Goal: Task Accomplishment & Management: Complete application form

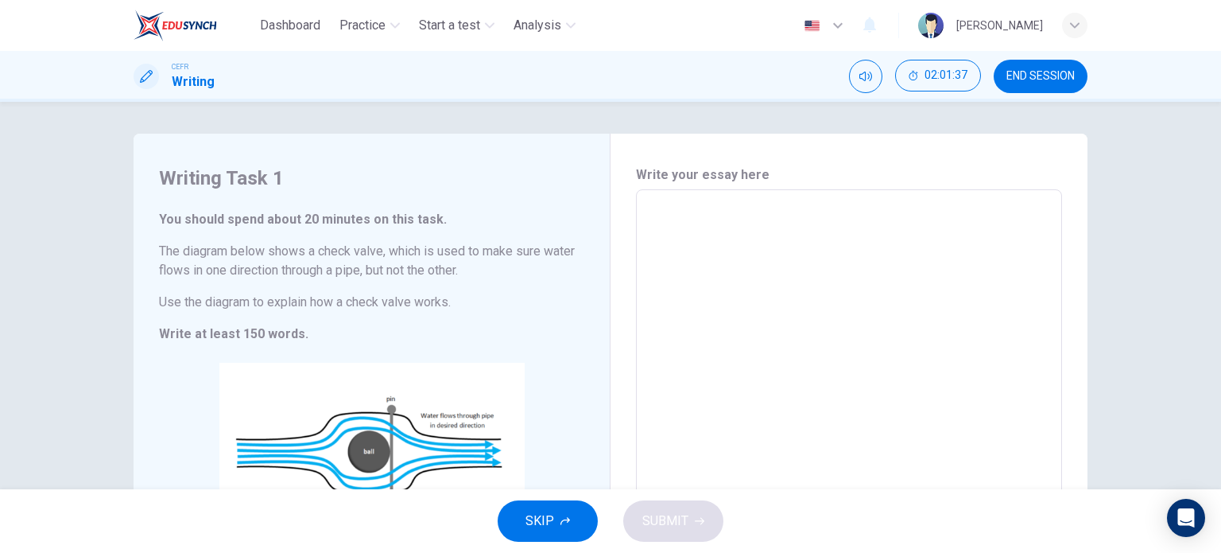
click at [737, 237] on textarea at bounding box center [849, 415] width 404 height 425
type textarea "n,"
click at [671, 533] on button "SUBMIT" at bounding box center [673, 520] width 100 height 41
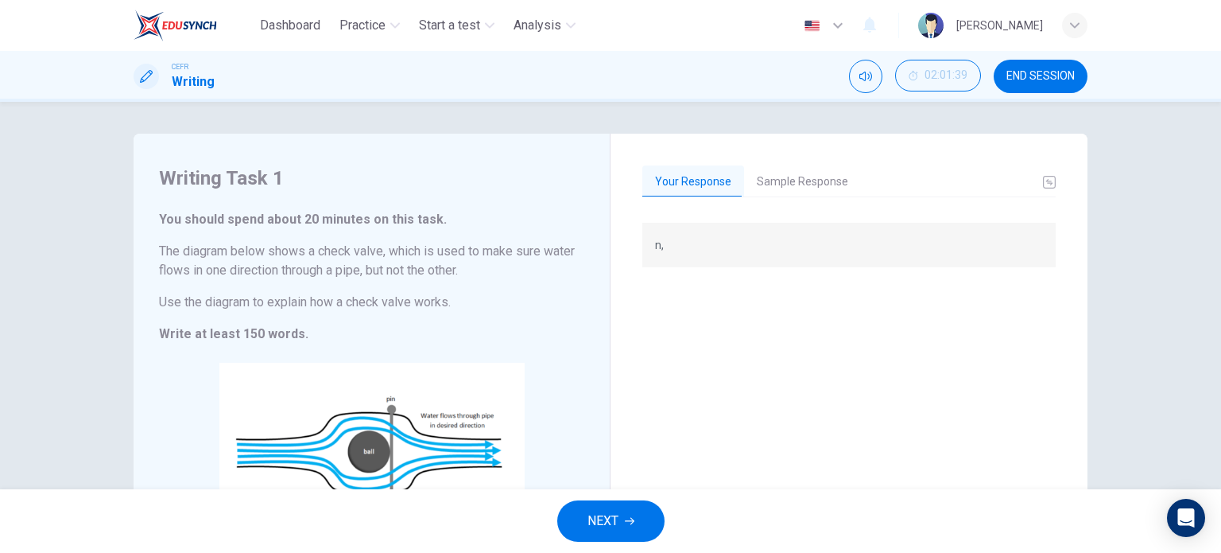
click at [683, 436] on div "n," at bounding box center [848, 435] width 413 height 424
click at [774, 180] on button "Sample Response" at bounding box center [802, 181] width 117 height 33
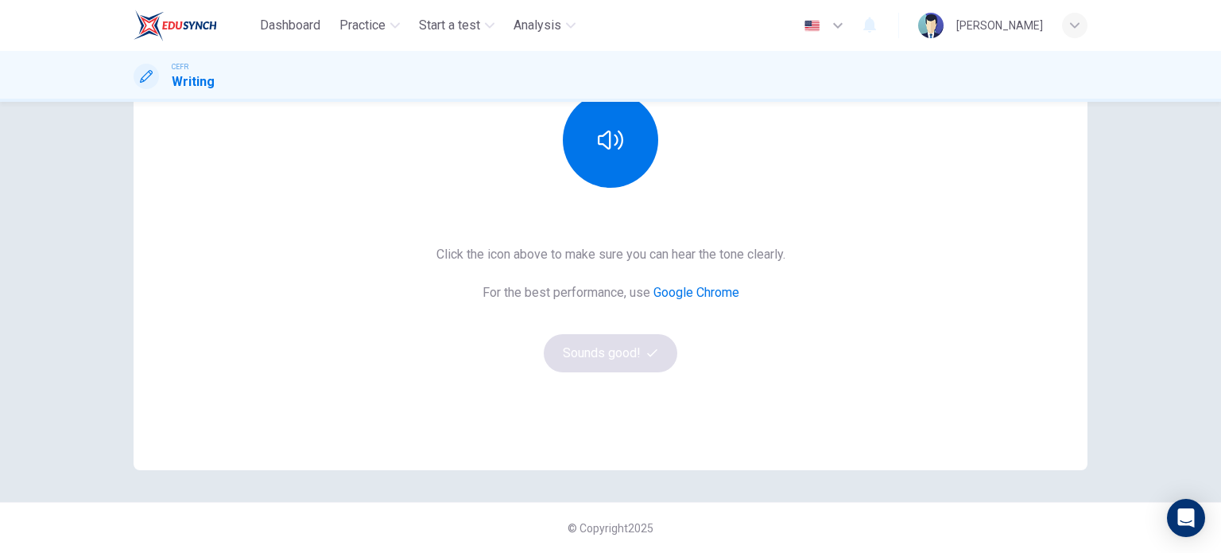
scroll to position [215, 0]
click at [592, 132] on button "button" at bounding box center [610, 140] width 95 height 95
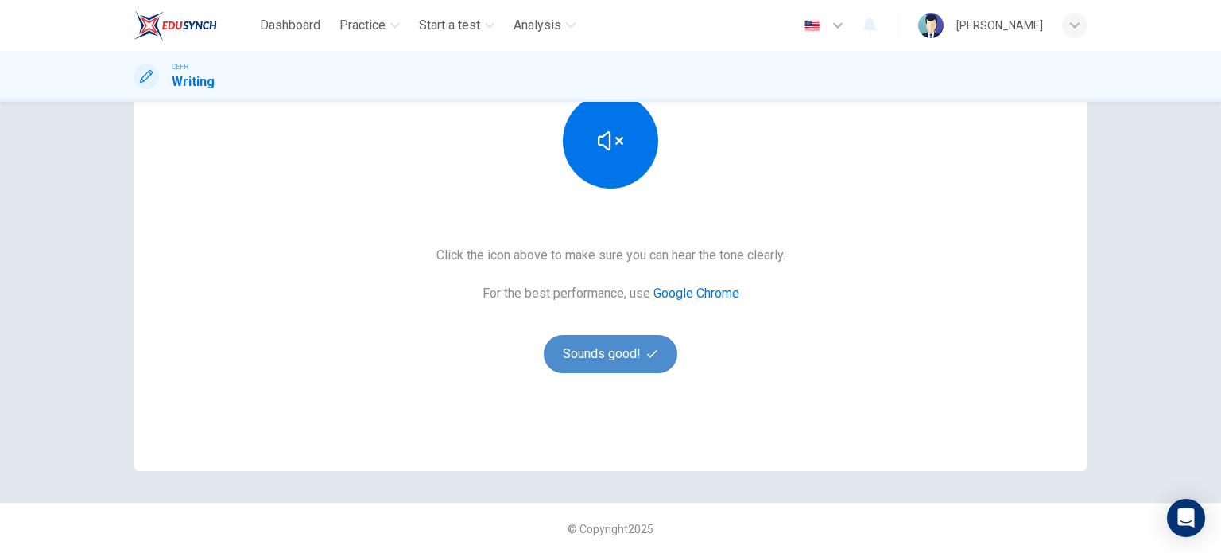
click at [607, 355] on button "Sounds good!" at bounding box center [611, 354] width 134 height 38
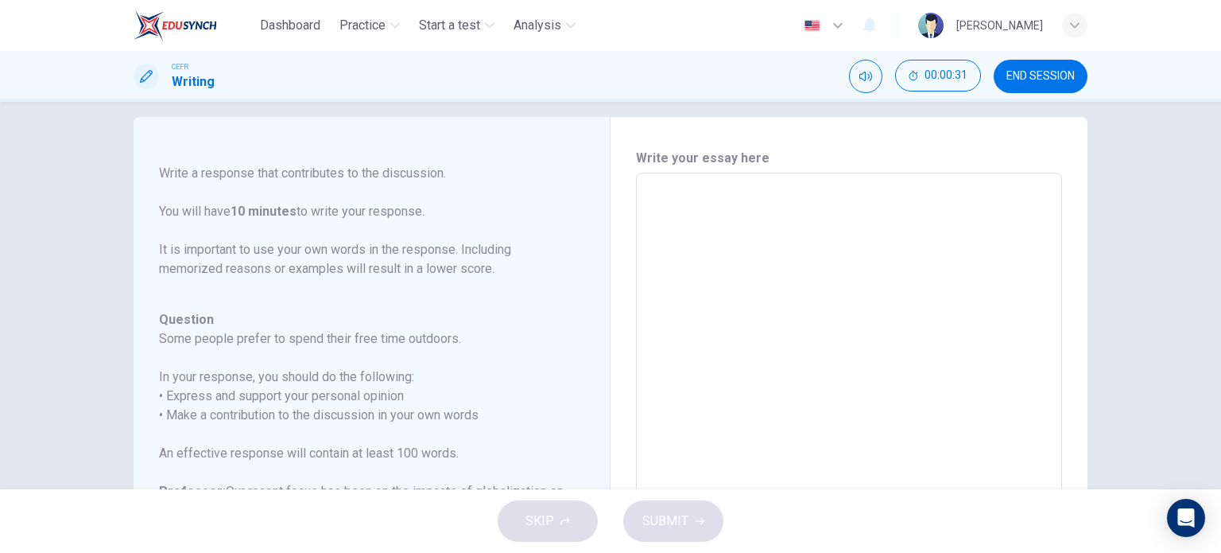
scroll to position [0, 0]
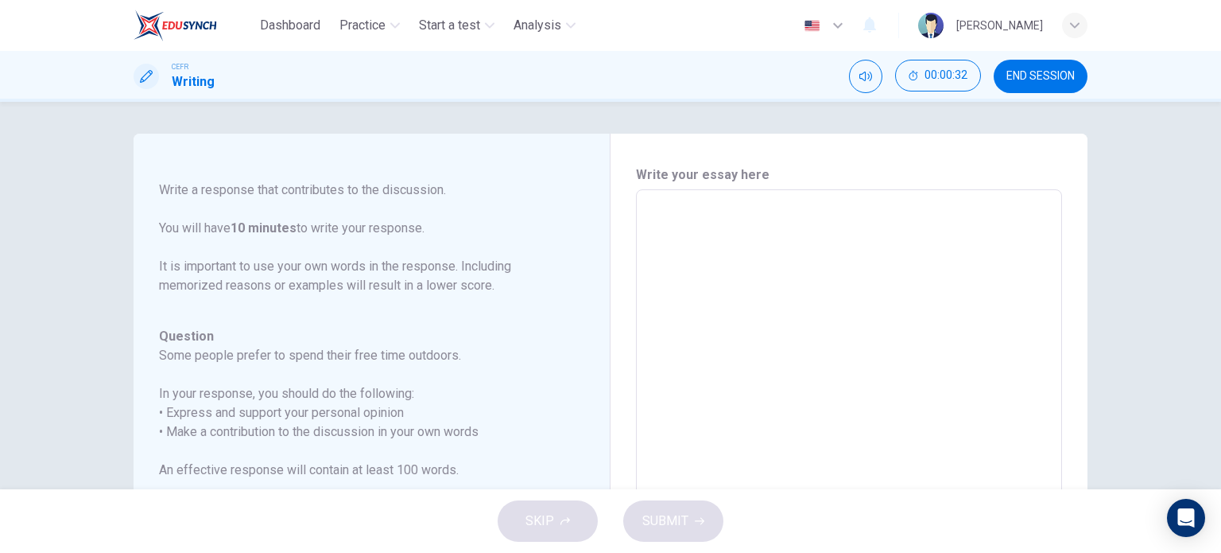
click at [708, 264] on textarea at bounding box center [849, 455] width 404 height 505
type textarea "h"
type textarea "x"
type textarea "hk"
type textarea "x"
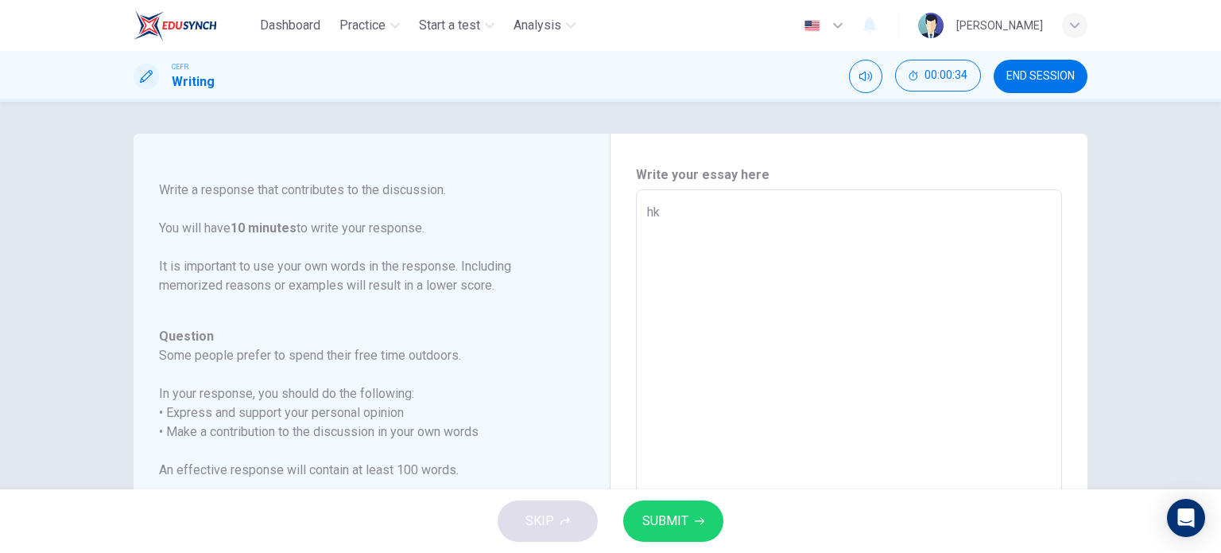
type textarea "hkn"
type textarea "x"
type textarea "hknj"
type textarea "x"
type textarea "hknj"
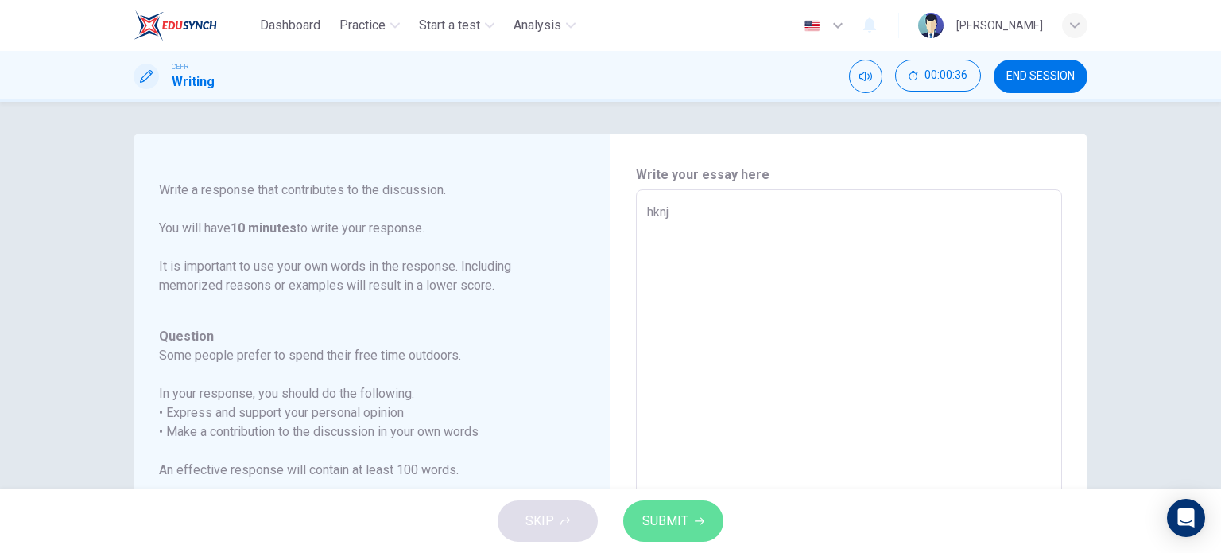
click at [688, 533] on button "SUBMIT" at bounding box center [673, 520] width 100 height 41
type textarea "x"
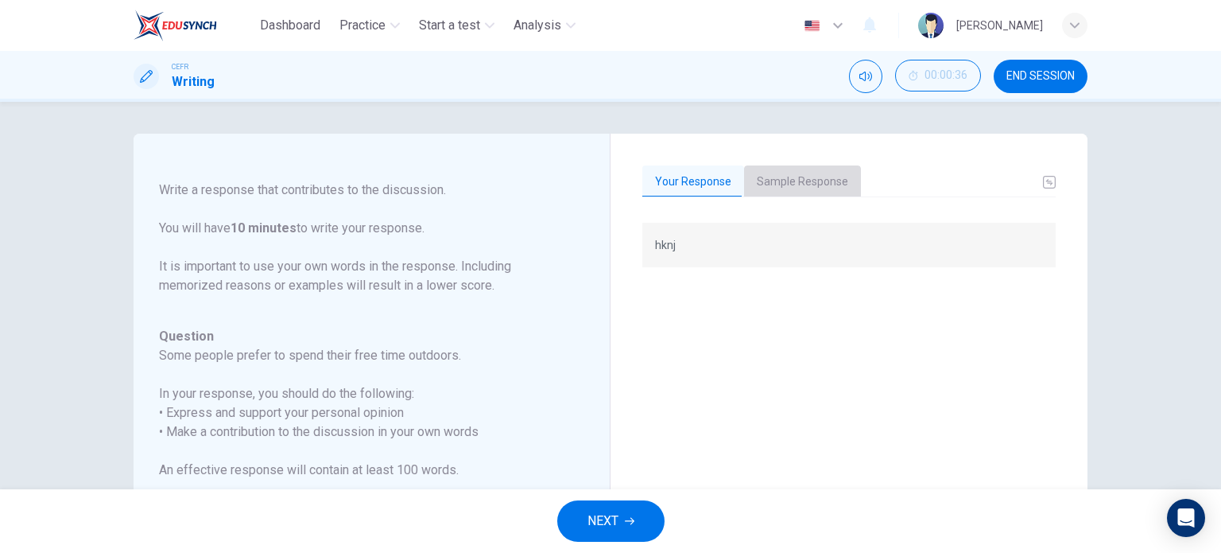
click at [805, 183] on button "Sample Response" at bounding box center [802, 181] width 117 height 33
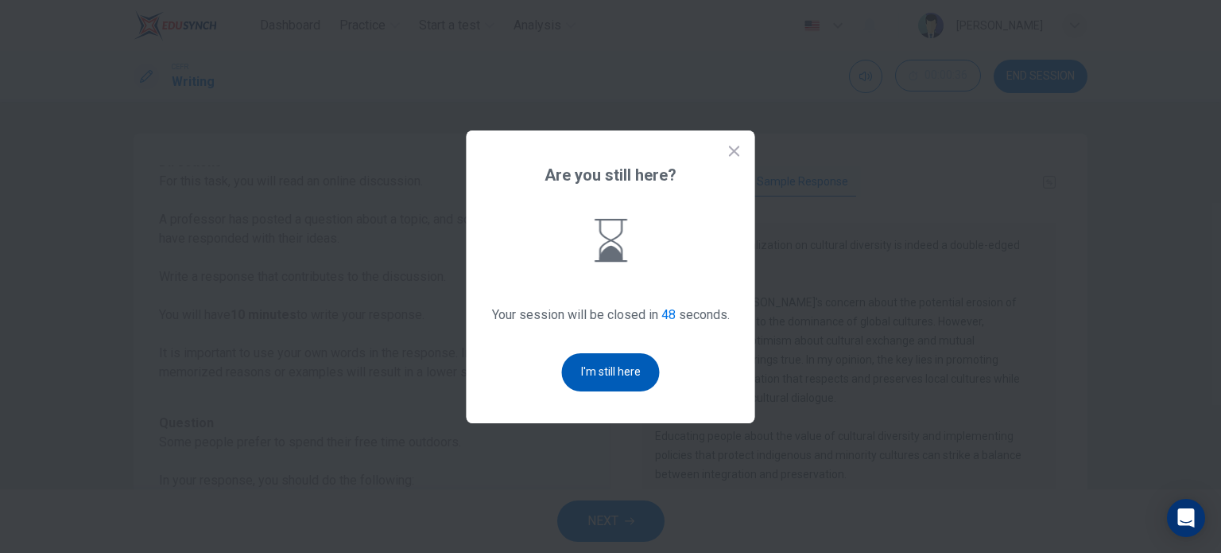
click at [583, 365] on button "I'm still here" at bounding box center [611, 372] width 98 height 38
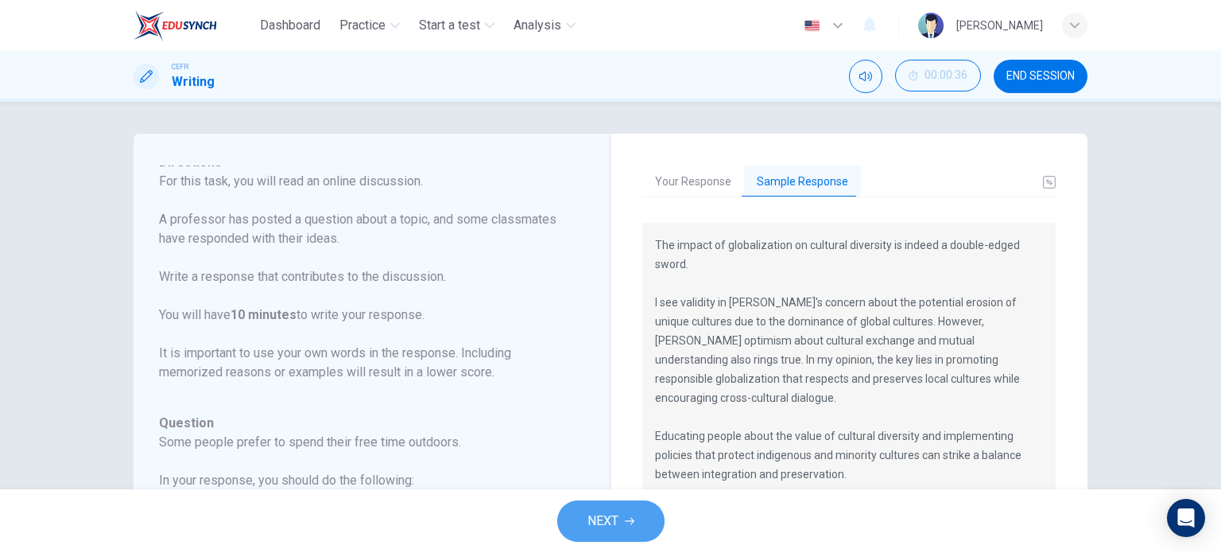
click at [632, 523] on icon "button" at bounding box center [630, 521] width 10 height 7
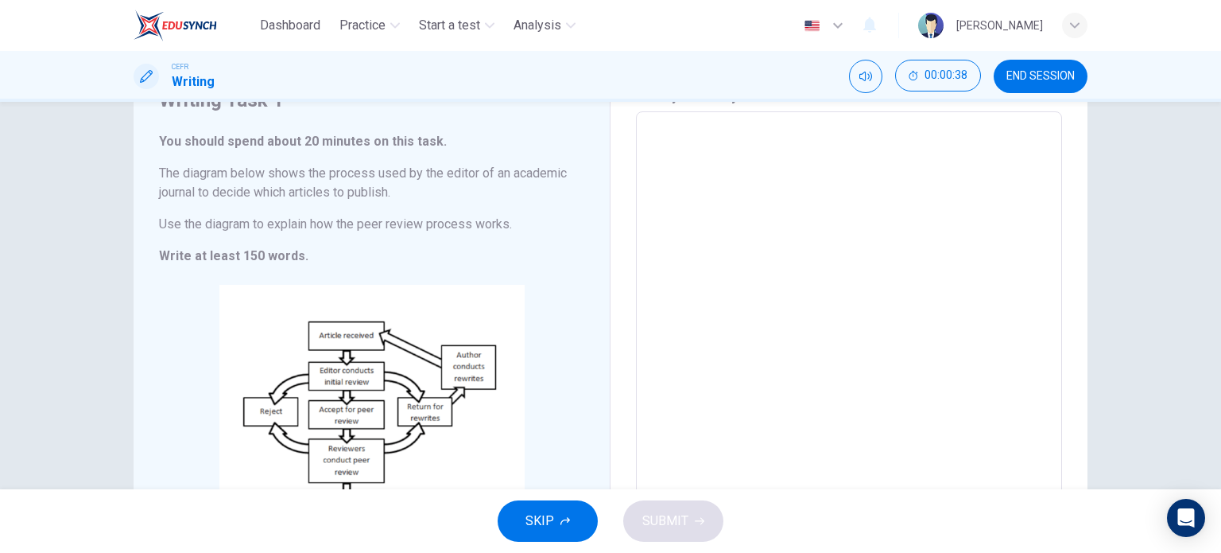
scroll to position [76, 0]
click at [704, 257] on textarea at bounding box center [849, 338] width 404 height 425
type textarea "m"
type textarea "x"
type textarea "m,"
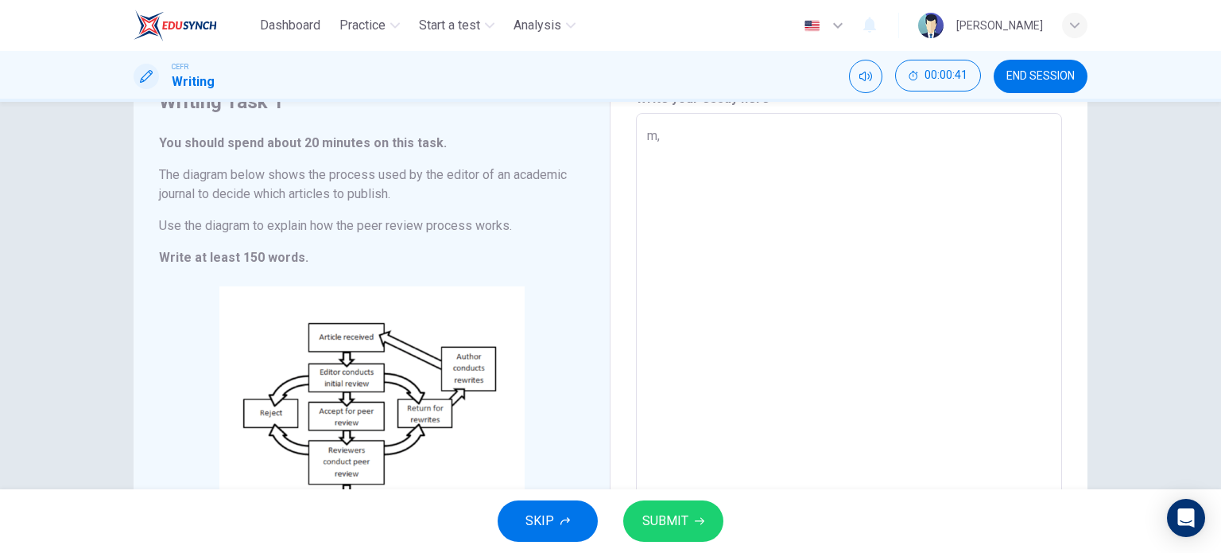
type textarea "x"
type textarea "m,"
click at [673, 519] on span "SUBMIT" at bounding box center [665, 521] width 46 height 22
type textarea "x"
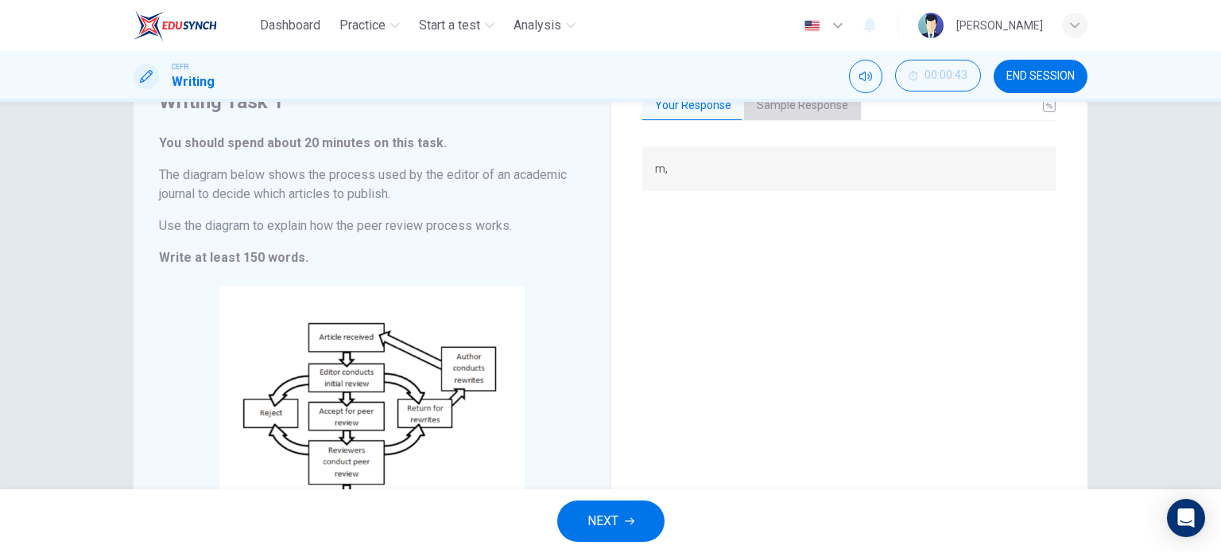
click at [836, 107] on button "Sample Response" at bounding box center [802, 105] width 117 height 33
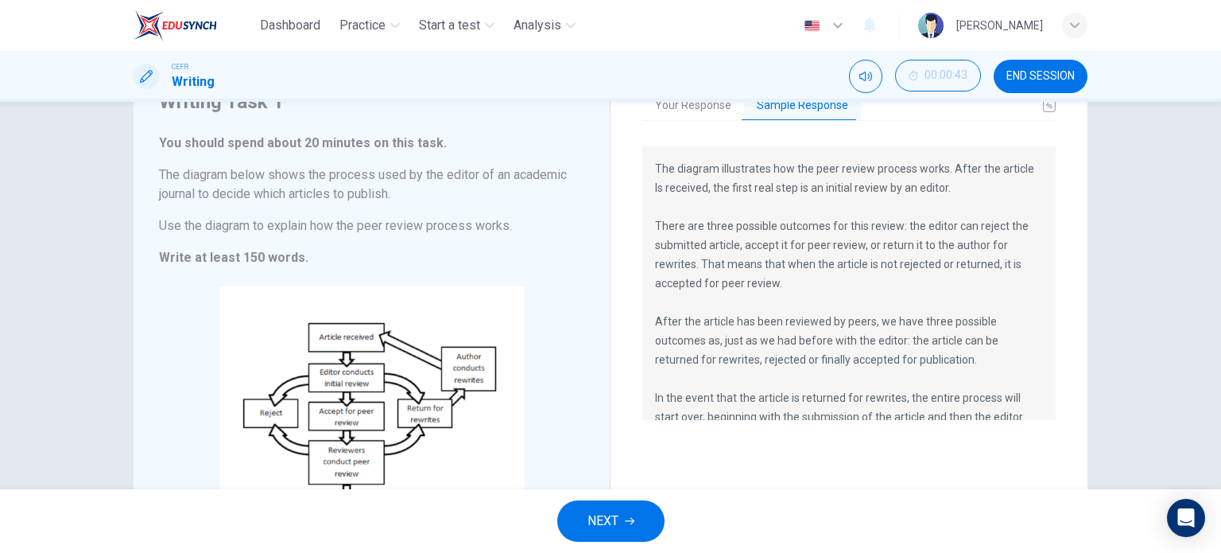
scroll to position [2, 0]
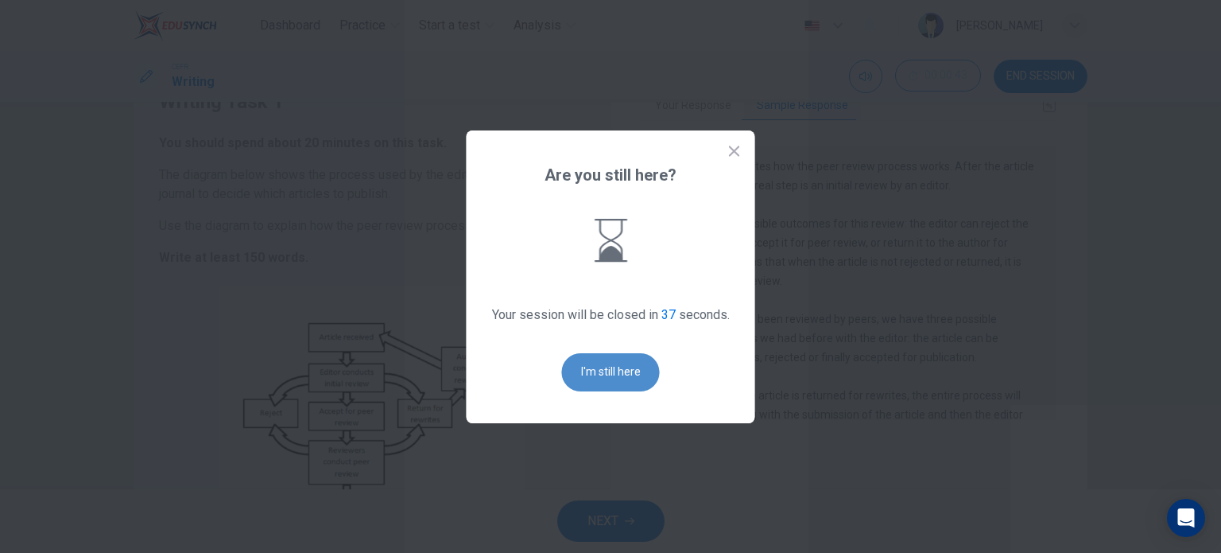
click at [632, 355] on button "I'm still here" at bounding box center [611, 372] width 98 height 38
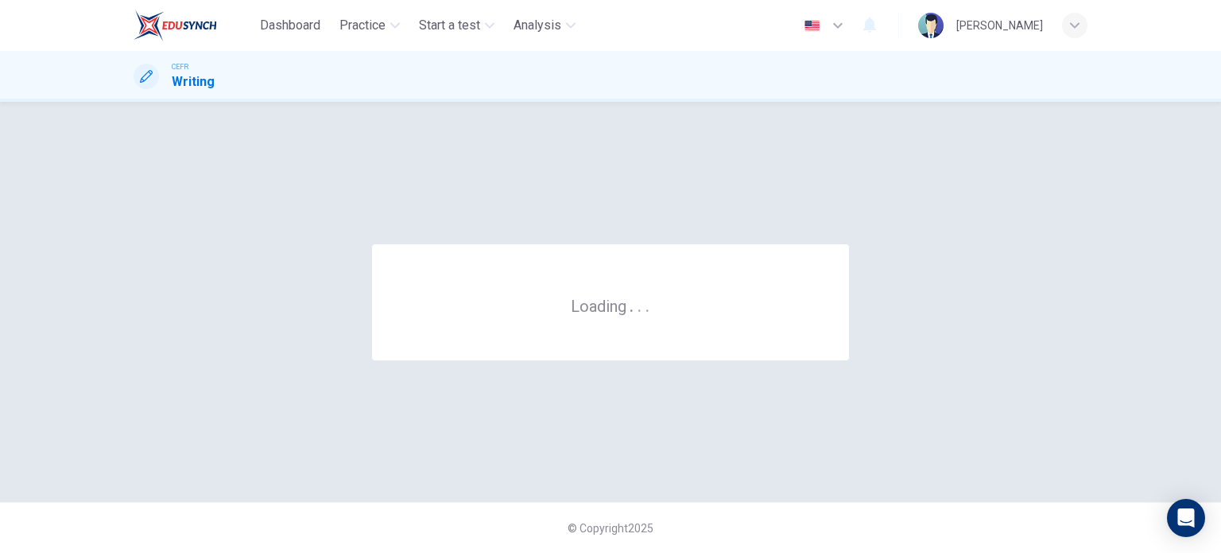
scroll to position [0, 0]
